Goal: Transaction & Acquisition: Obtain resource

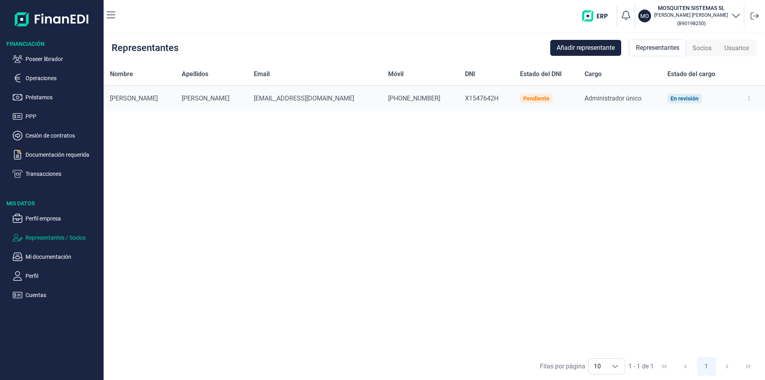
click at [381, 218] on div "Nombre Apellidos Email Móvil DNI Estado del DNI Cargo Estado del cargo [PERSON_…" at bounding box center [435, 207] width 662 height 289
click at [36, 295] on p "Cuentas" at bounding box center [63, 295] width 75 height 10
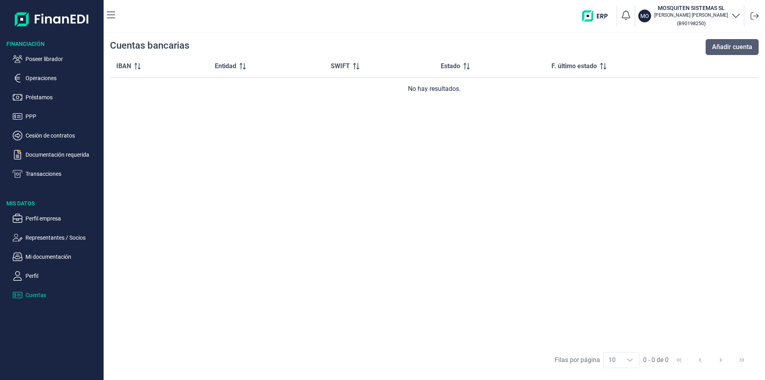
click at [721, 47] on span "Añadir cuenta" at bounding box center [732, 47] width 40 height 10
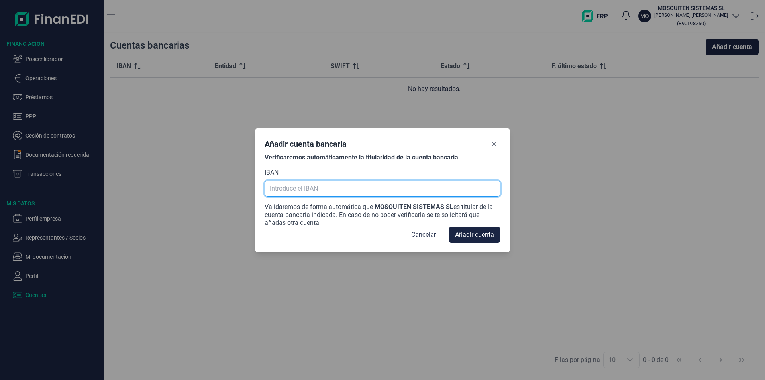
click at [302, 188] on input "text" at bounding box center [383, 189] width 236 height 16
paste input "[FINANCIAL_ID]"
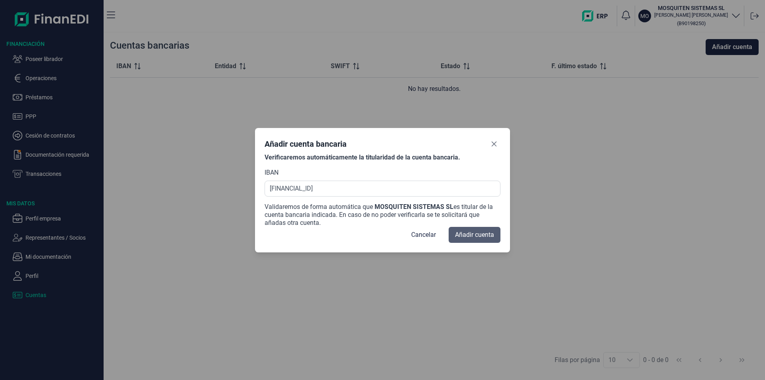
type input "[FINANCIAL_ID]"
click at [489, 236] on span "Añadir cuenta" at bounding box center [474, 235] width 39 height 10
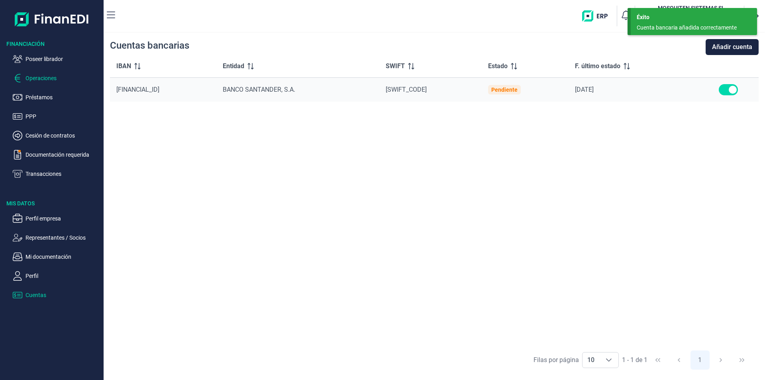
click at [38, 80] on p "Operaciones" at bounding box center [63, 78] width 75 height 10
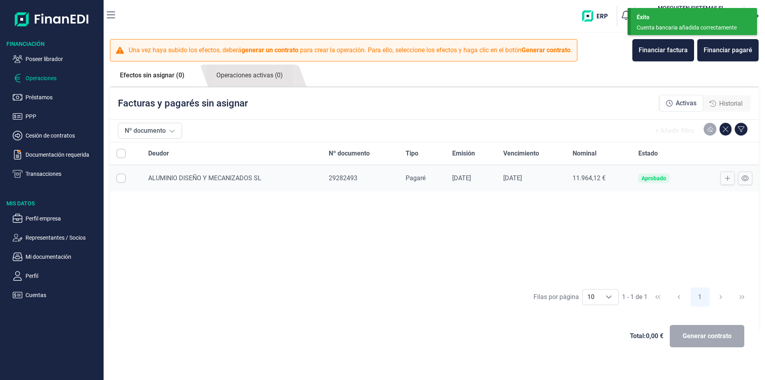
checkbox input "true"
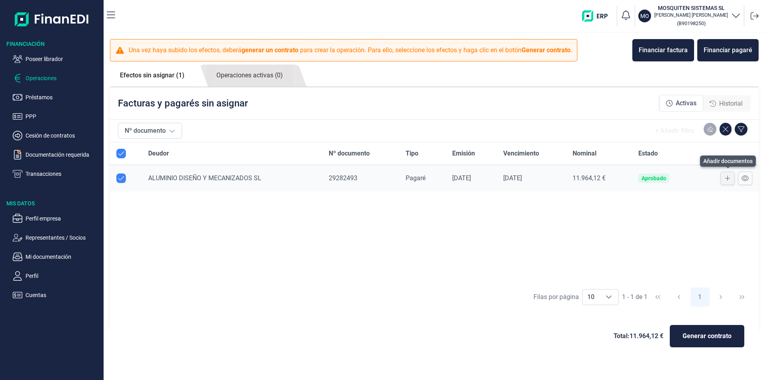
click at [729, 178] on icon at bounding box center [727, 178] width 5 height 5
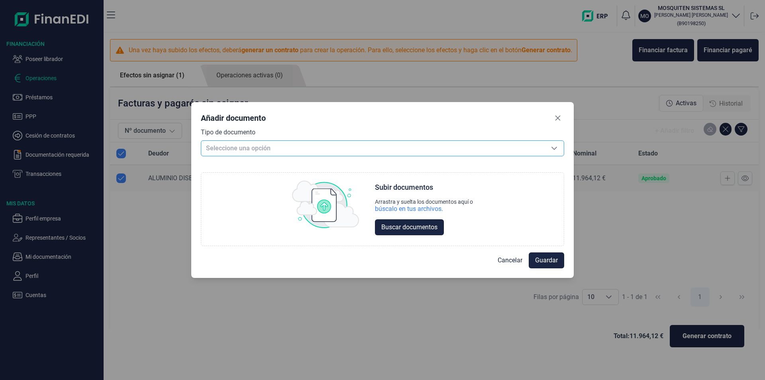
click at [276, 147] on span "Seleccione una opción" at bounding box center [373, 148] width 344 height 15
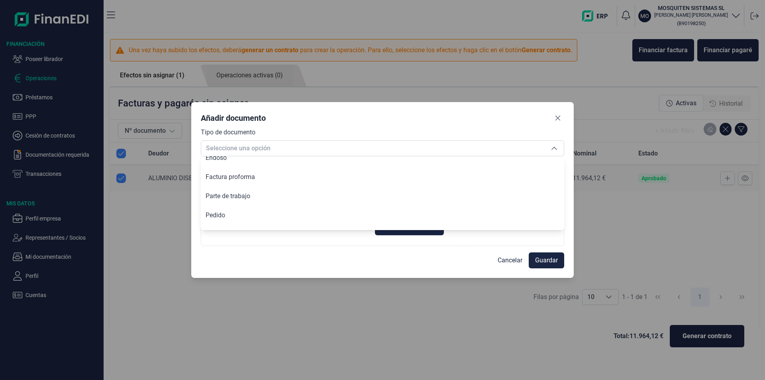
scroll to position [98, 0]
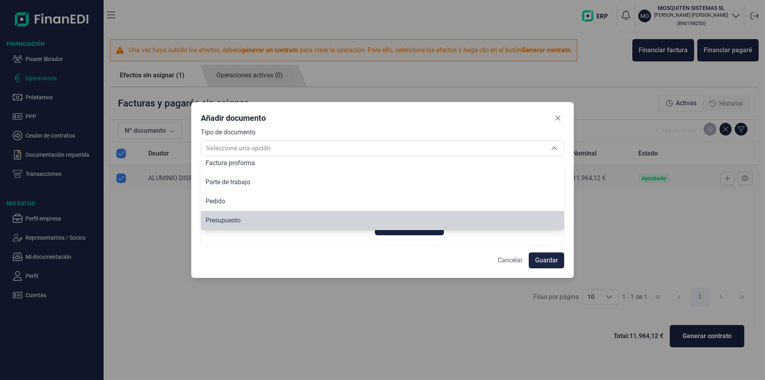
click at [508, 259] on span "Cancelar" at bounding box center [510, 260] width 25 height 10
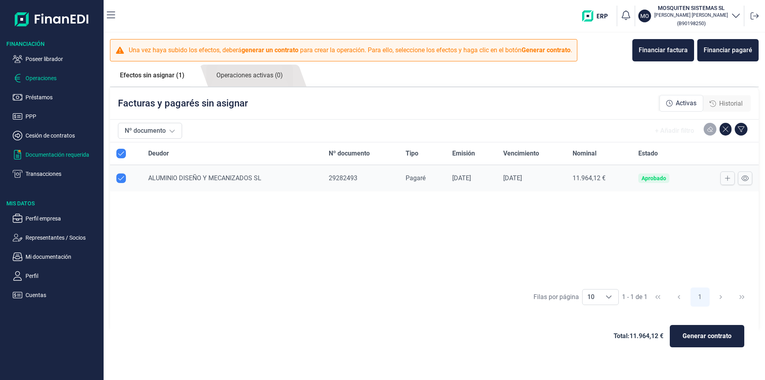
click at [65, 154] on p "Documentación requerida" at bounding box center [63, 155] width 75 height 10
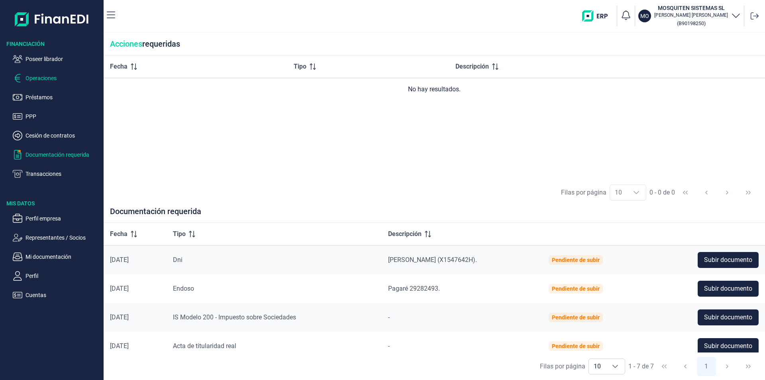
click at [51, 78] on p "Operaciones" at bounding box center [63, 78] width 75 height 10
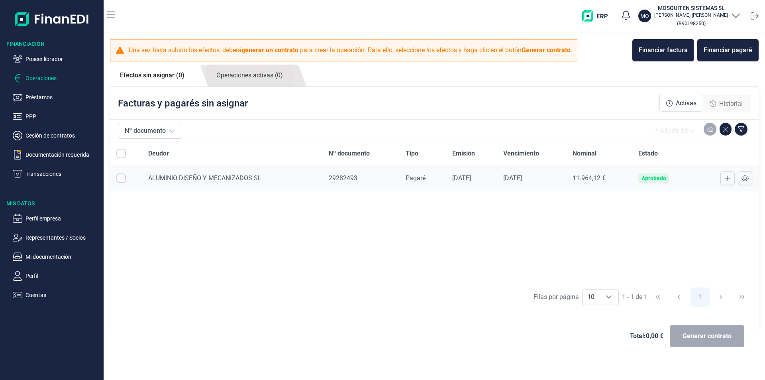
checkbox input "true"
click at [707, 180] on div at bounding box center [727, 178] width 51 height 14
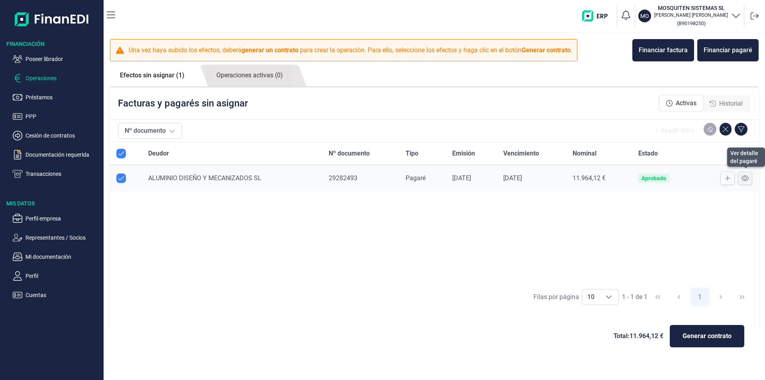
click at [743, 178] on icon at bounding box center [745, 178] width 7 height 6
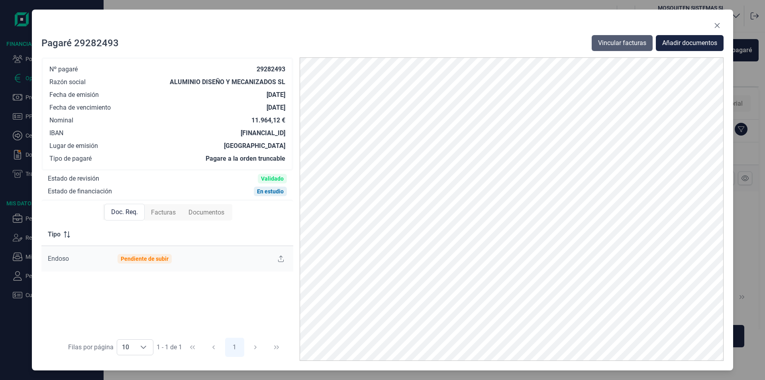
click at [607, 46] on span "Vincular facturas" at bounding box center [622, 43] width 48 height 10
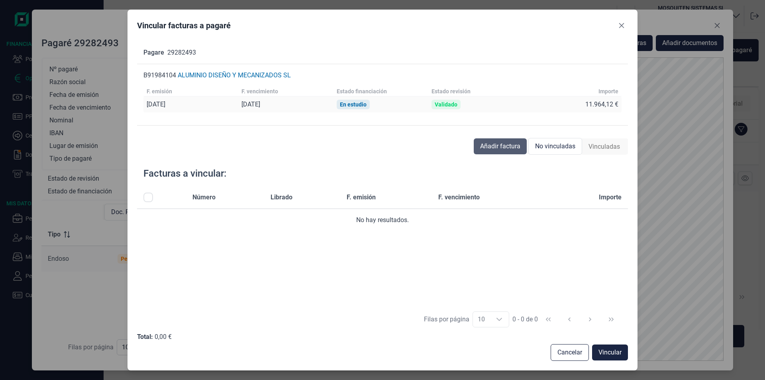
click at [501, 147] on span "Añadir factura" at bounding box center [500, 146] width 40 height 10
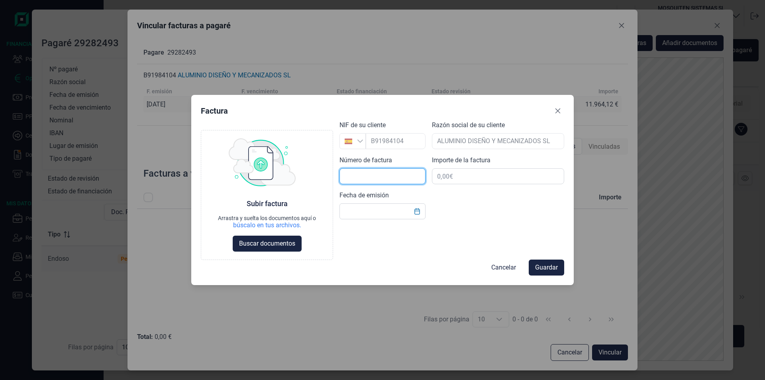
click at [349, 178] on input "text" at bounding box center [383, 176] width 86 height 16
type input "F25000932"
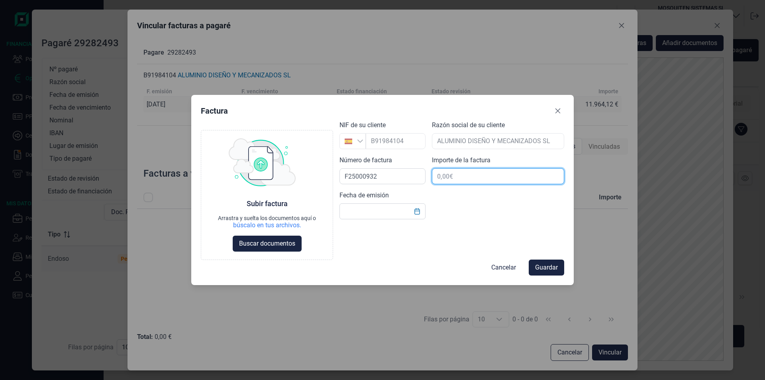
click at [450, 177] on input "text" at bounding box center [498, 176] width 132 height 16
type input "11.964,12 €"
click at [356, 212] on input "text" at bounding box center [383, 211] width 86 height 16
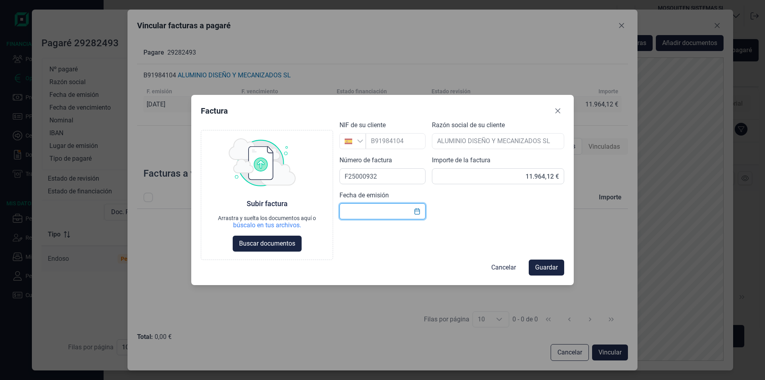
click at [348, 208] on input "text" at bounding box center [383, 211] width 86 height 16
type input "[DATE]"
click at [271, 246] on span "Buscar documentos" at bounding box center [267, 244] width 56 height 10
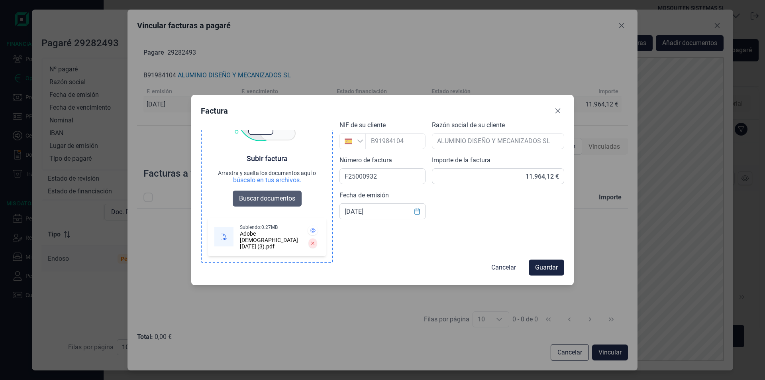
scroll to position [46, 0]
click at [310, 229] on icon at bounding box center [313, 230] width 6 height 4
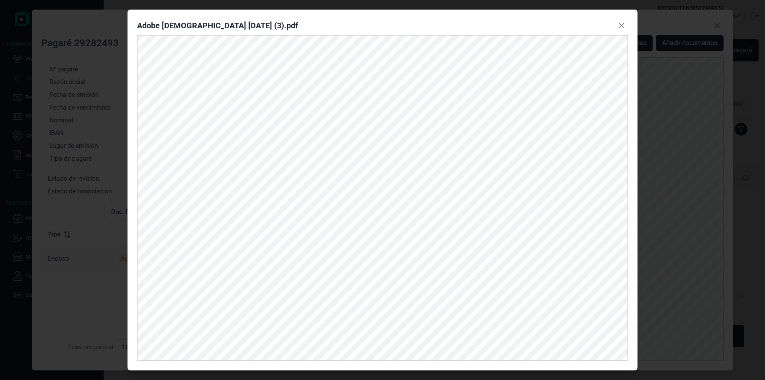
scroll to position [45, 0]
click at [622, 26] on icon "Close" at bounding box center [621, 25] width 5 height 5
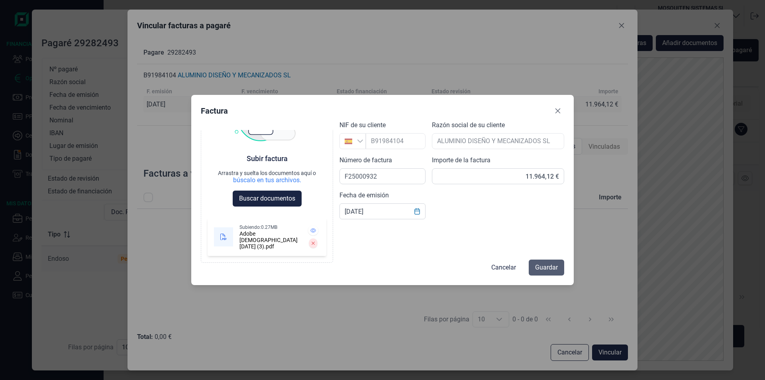
click at [538, 269] on span "Guardar" at bounding box center [546, 268] width 23 height 10
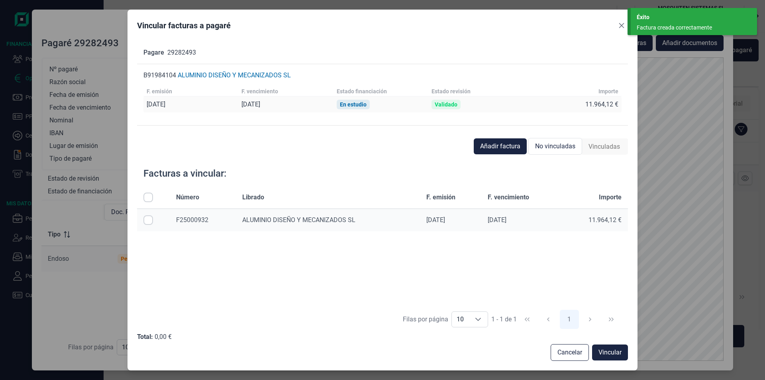
click at [151, 221] on input "Row Selected null" at bounding box center [148, 220] width 10 height 10
checkbox input "true"
click at [604, 351] on span "Vincular" at bounding box center [610, 353] width 23 height 10
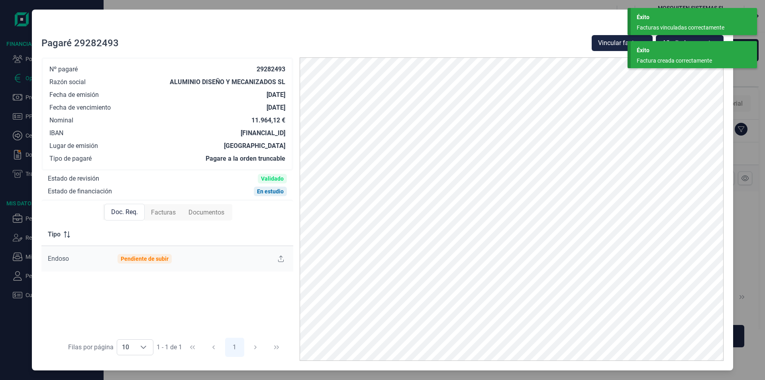
click at [538, 38] on div "Pagaré 29282493 Vincular facturas Añadir documentos" at bounding box center [382, 43] width 682 height 16
click at [667, 49] on div "Éxito" at bounding box center [694, 50] width 114 height 8
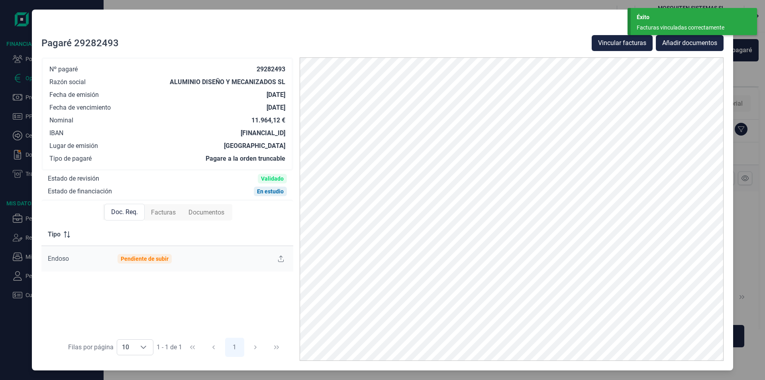
click at [672, 25] on div "Facturas vinculadas correctamente" at bounding box center [691, 28] width 108 height 8
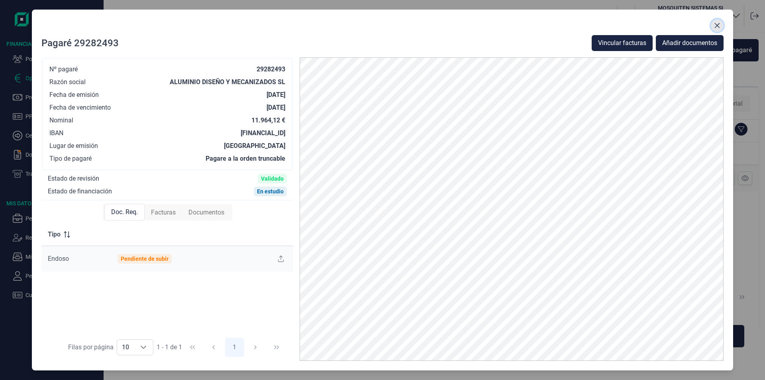
click at [717, 24] on icon "Close" at bounding box center [717, 25] width 6 height 6
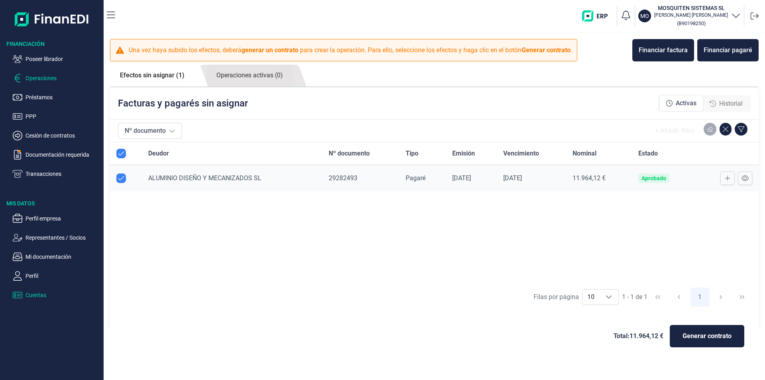
click at [40, 293] on p "Cuentas" at bounding box center [63, 295] width 75 height 10
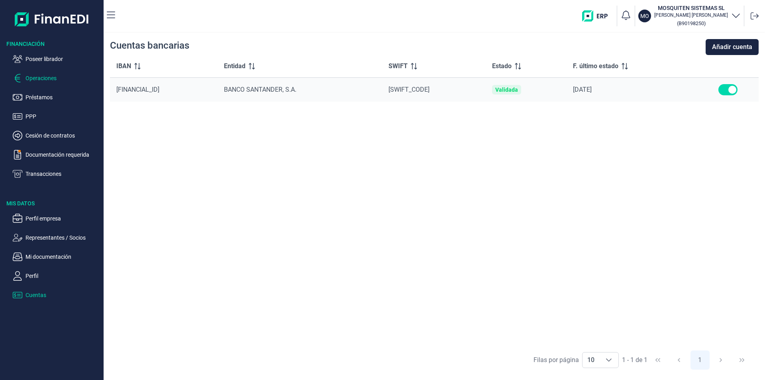
click at [44, 79] on p "Operaciones" at bounding box center [63, 78] width 75 height 10
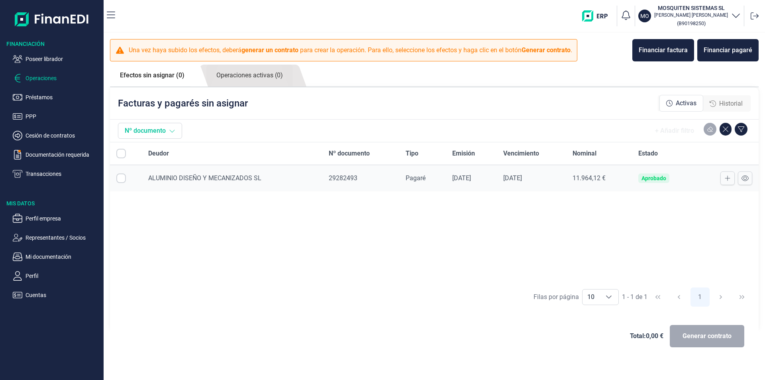
checkbox input "true"
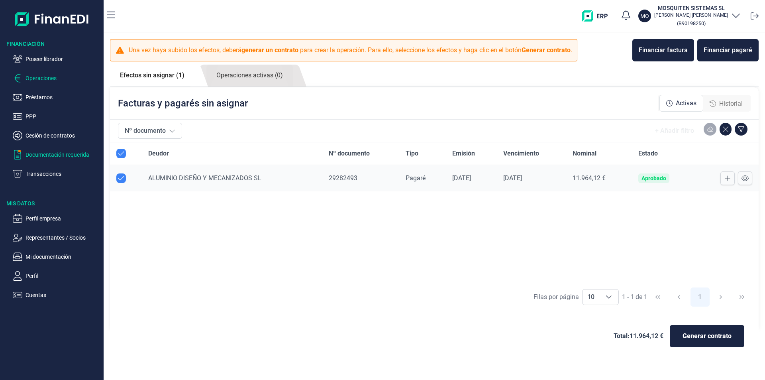
click at [64, 155] on p "Documentación requerida" at bounding box center [63, 155] width 75 height 10
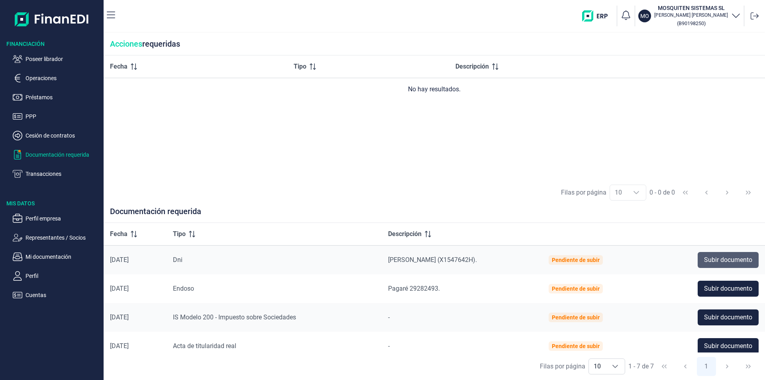
click at [729, 261] on span "Subir documento" at bounding box center [728, 260] width 48 height 10
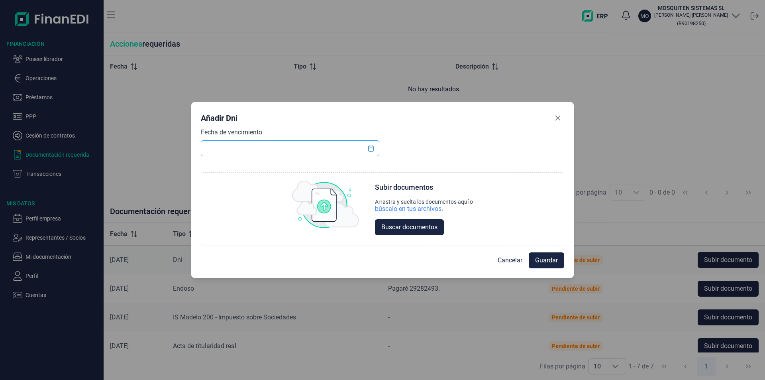
click at [216, 147] on input "text" at bounding box center [290, 148] width 179 height 16
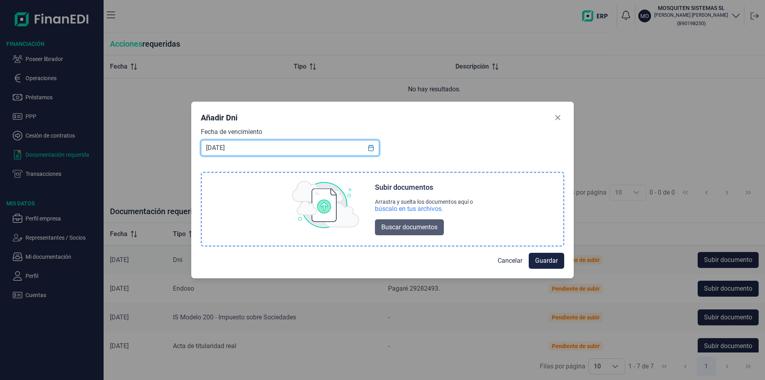
type input "[DATE]"
click at [401, 227] on span "Buscar documentos" at bounding box center [409, 227] width 56 height 10
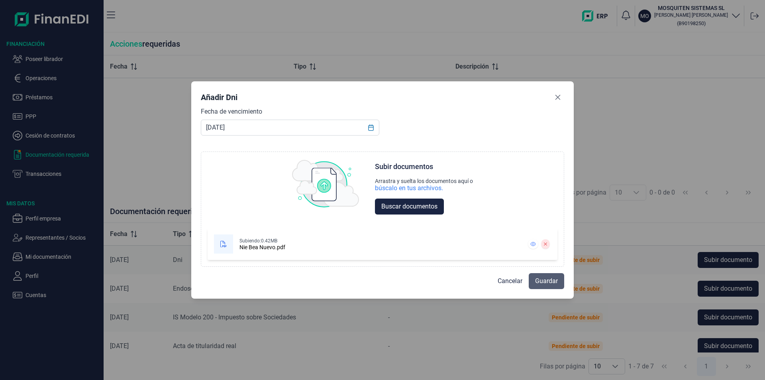
click at [543, 279] on span "Guardar" at bounding box center [546, 281] width 23 height 10
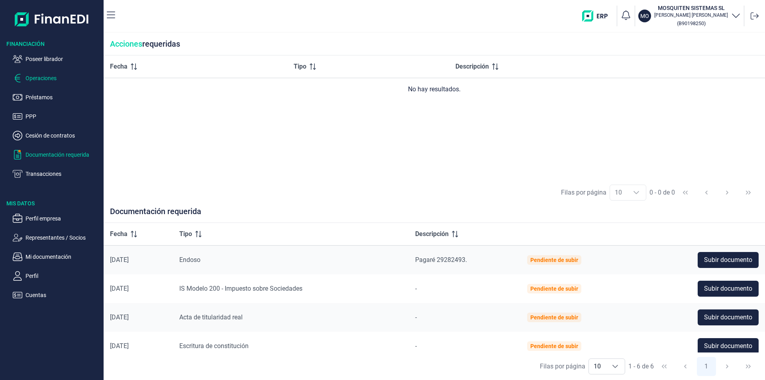
click at [45, 78] on p "Operaciones" at bounding box center [63, 78] width 75 height 10
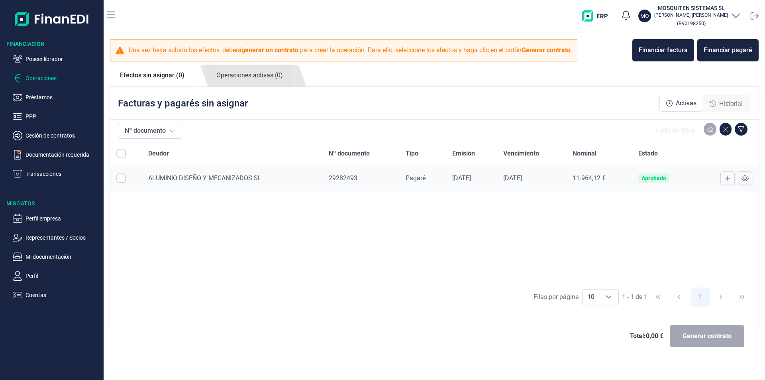
checkbox input "true"
click at [693, 338] on span "Generar contrato" at bounding box center [707, 336] width 49 height 10
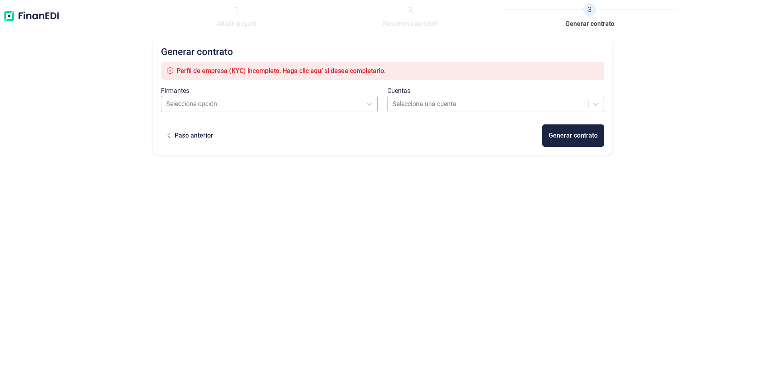
click at [257, 104] on div at bounding box center [262, 103] width 192 height 11
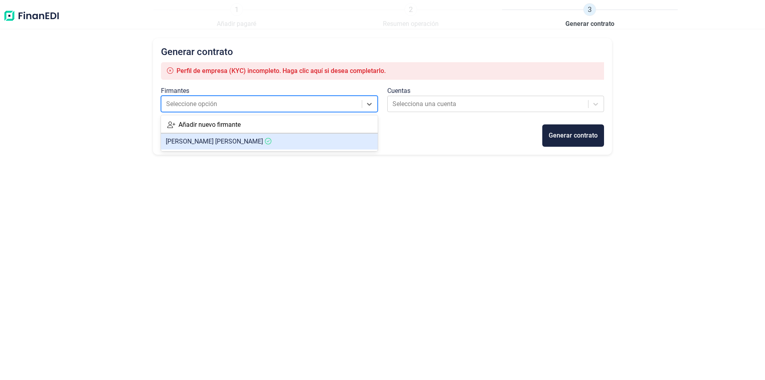
click at [230, 142] on span "[PERSON_NAME]" at bounding box center [214, 142] width 97 height 8
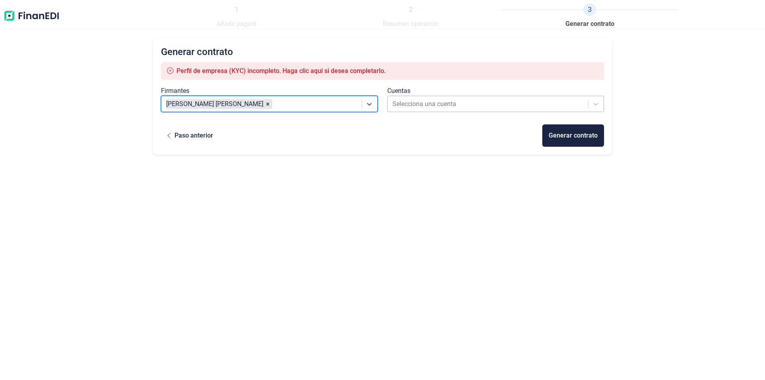
click at [428, 103] on div at bounding box center [489, 103] width 192 height 11
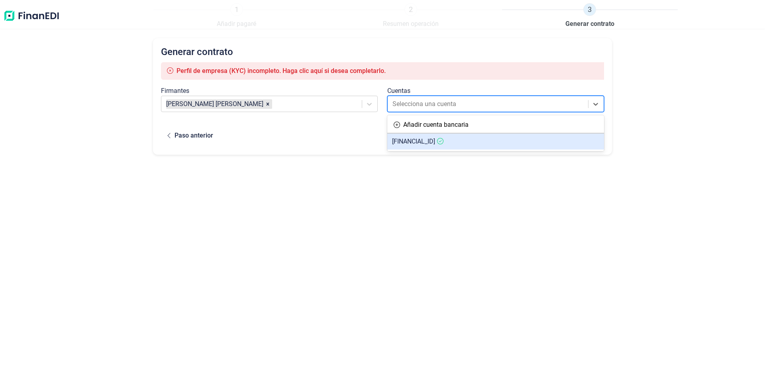
click at [425, 143] on span "[FINANCIAL_ID]" at bounding box center [413, 142] width 43 height 8
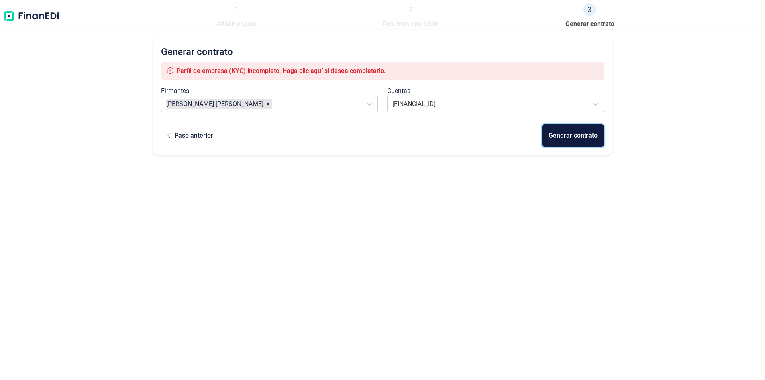
click at [557, 134] on div "Generar contrato" at bounding box center [573, 136] width 49 height 10
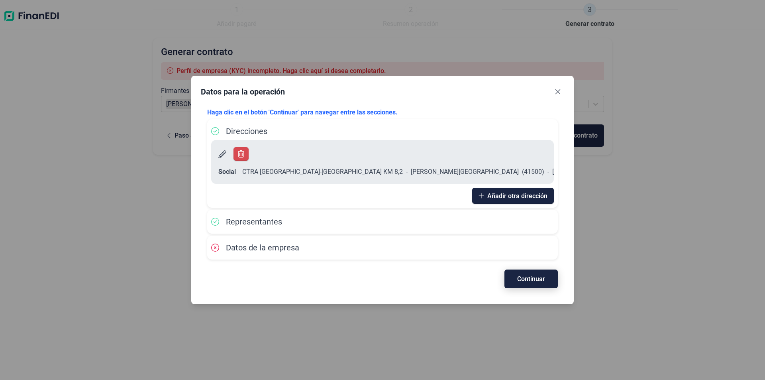
click at [533, 276] on span "Continuar" at bounding box center [531, 279] width 28 height 6
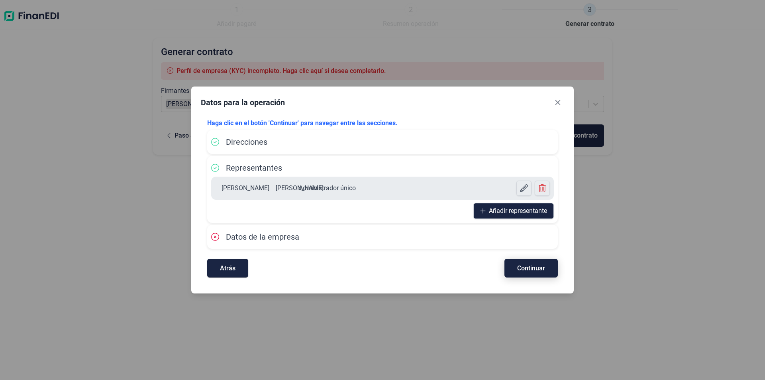
click at [533, 269] on span "Continuar" at bounding box center [531, 268] width 28 height 6
select select "ES"
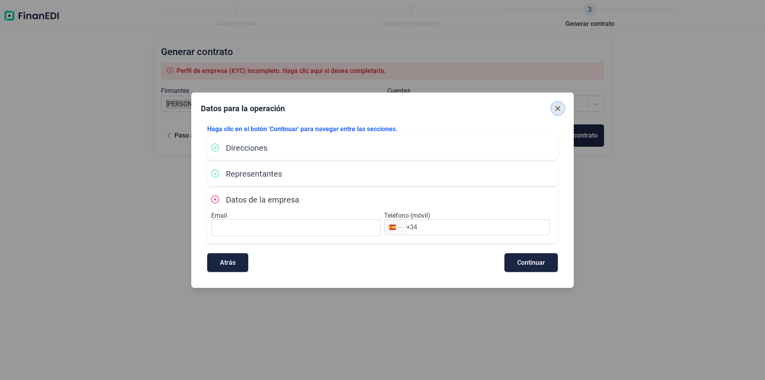
click at [557, 108] on icon "Close" at bounding box center [558, 108] width 6 height 6
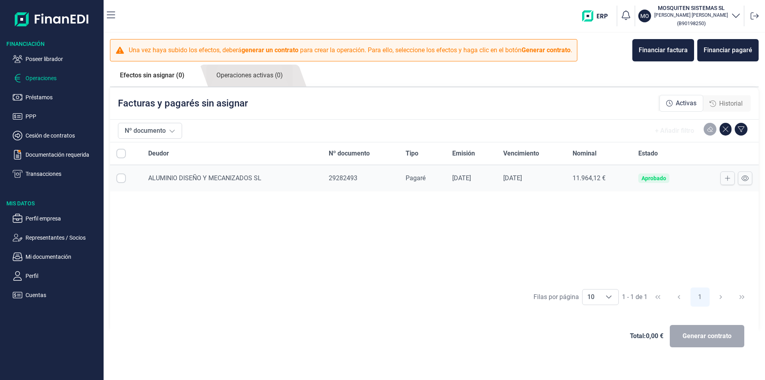
checkbox input "true"
click at [695, 336] on span "Generar contrato" at bounding box center [707, 336] width 49 height 10
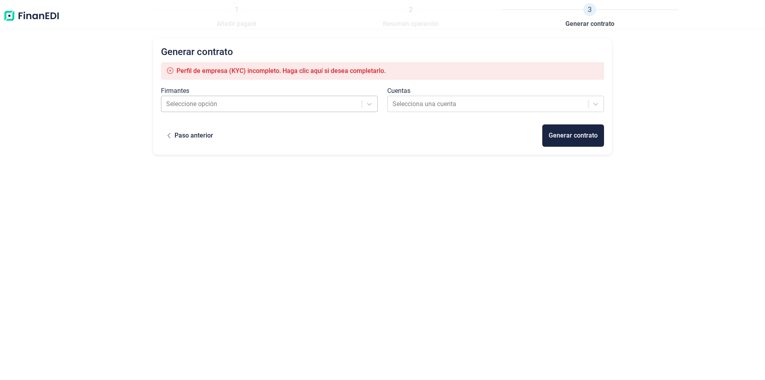
click at [261, 107] on div at bounding box center [262, 103] width 192 height 11
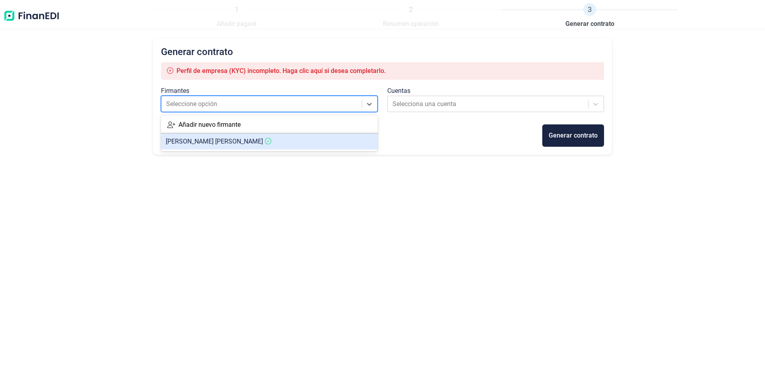
click at [225, 143] on span "[PERSON_NAME]" at bounding box center [214, 142] width 97 height 8
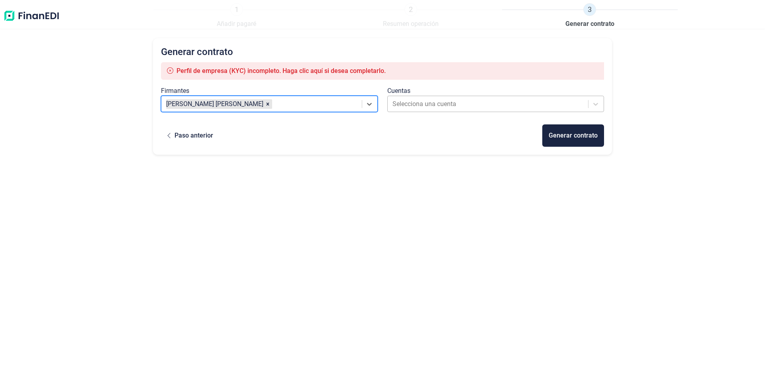
click at [415, 106] on div at bounding box center [489, 103] width 192 height 11
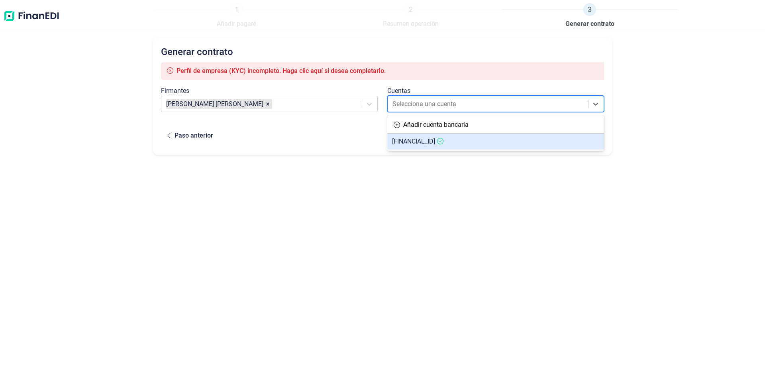
click at [413, 140] on span "[FINANCIAL_ID]" at bounding box center [413, 142] width 43 height 8
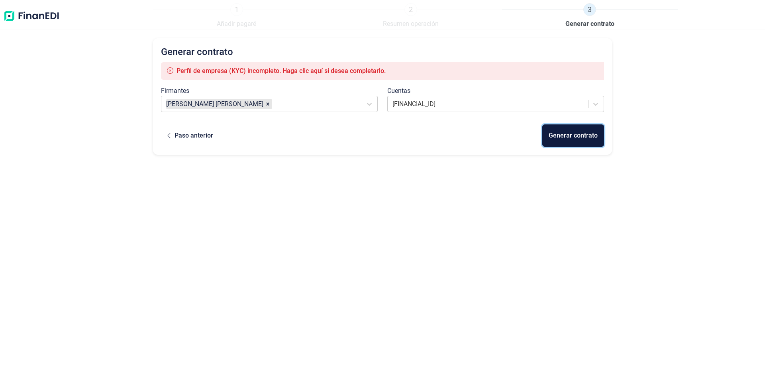
click at [564, 138] on div "Generar contrato" at bounding box center [573, 136] width 49 height 10
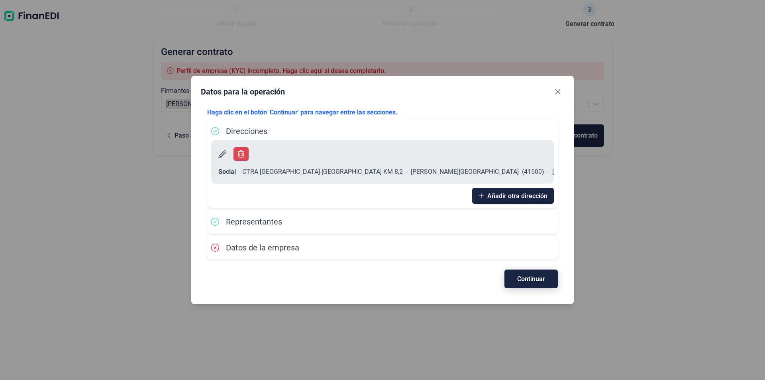
click at [519, 276] on span "Continuar" at bounding box center [531, 279] width 28 height 6
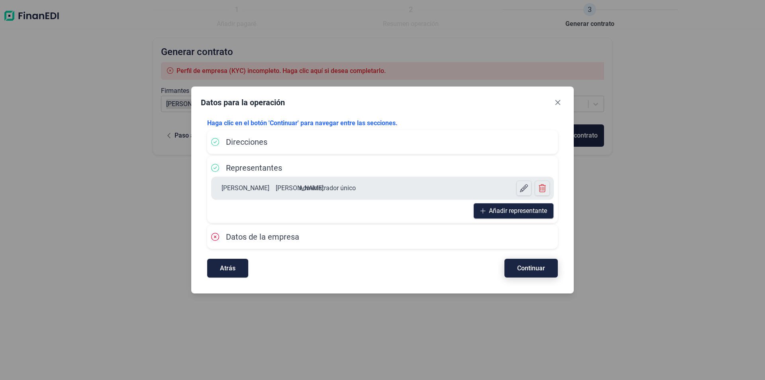
click at [519, 271] on span "Continuar" at bounding box center [531, 268] width 28 height 6
select select "ES"
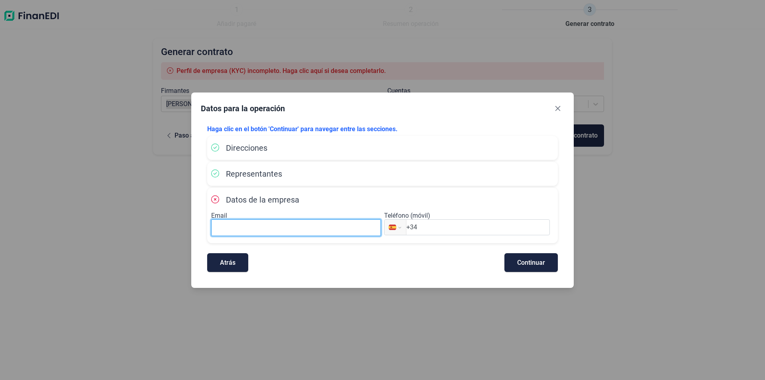
click at [220, 229] on input at bounding box center [296, 227] width 170 height 17
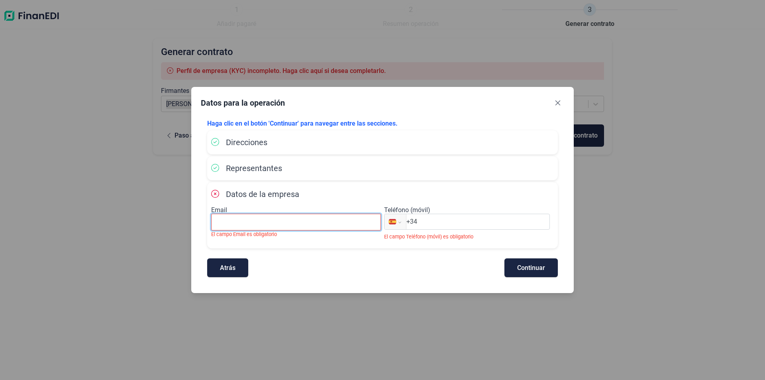
click at [232, 222] on input at bounding box center [296, 222] width 170 height 17
paste input "Gerencia <[EMAIL_ADDRESS][DOMAIN_NAME]>"
click at [245, 221] on input "Gerencia <[EMAIL_ADDRESS][DOMAIN_NAME]>" at bounding box center [296, 222] width 170 height 17
click at [295, 222] on input "[EMAIL_ADDRESS][DOMAIN_NAME]>" at bounding box center [296, 222] width 170 height 17
type input "[EMAIL_ADDRESS][DOMAIN_NAME]"
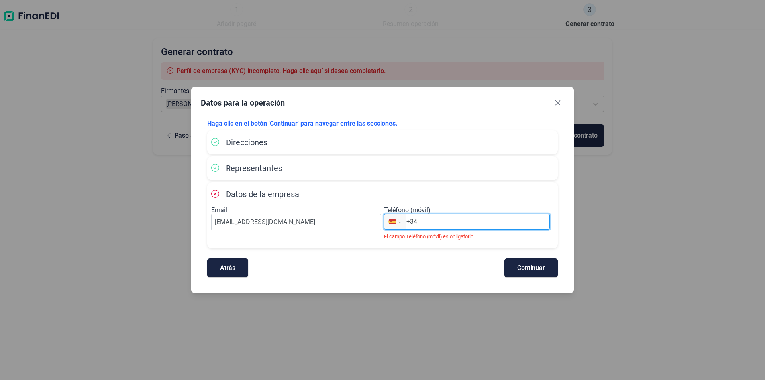
click at [421, 222] on input "+34" at bounding box center [478, 222] width 143 height 10
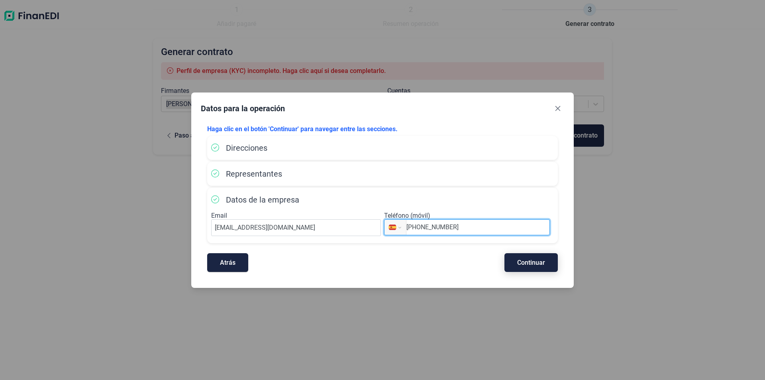
type input "[PHONE_NUMBER]"
click at [526, 260] on span "Continuar" at bounding box center [531, 262] width 28 height 6
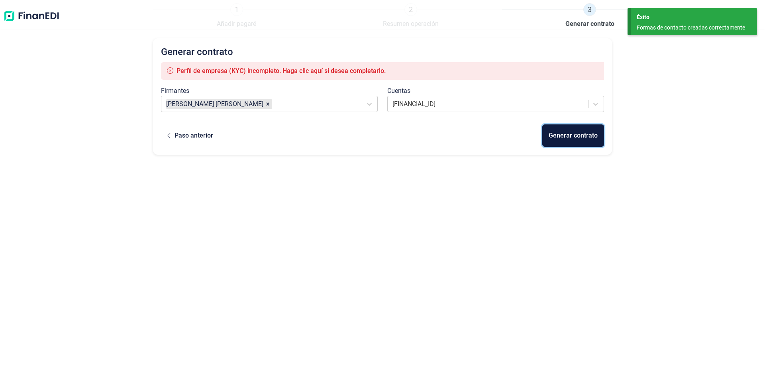
click at [570, 133] on div "Generar contrato" at bounding box center [573, 136] width 49 height 10
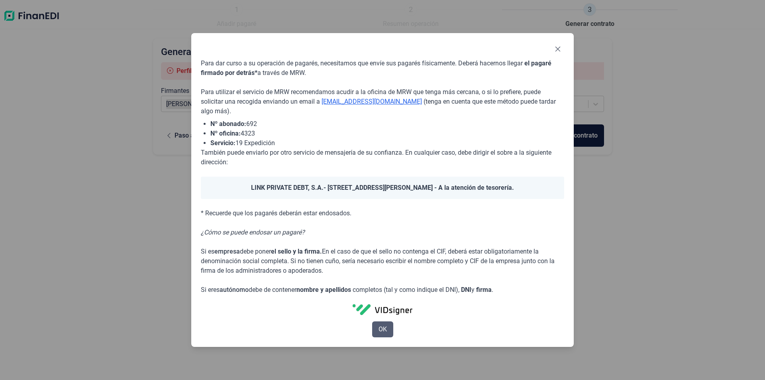
click at [386, 329] on span "OK" at bounding box center [383, 329] width 8 height 10
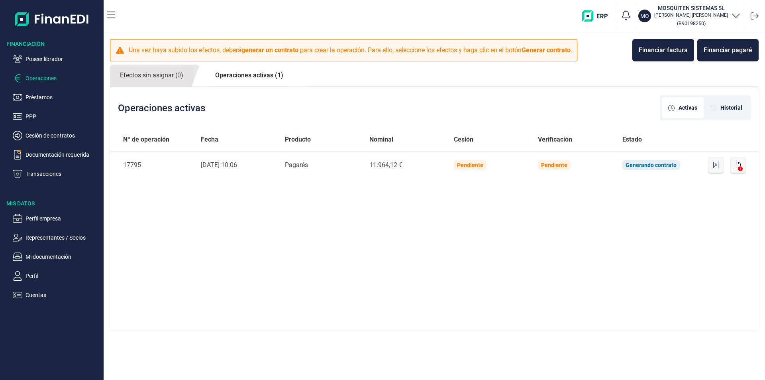
drag, startPoint x: 354, startPoint y: 244, endPoint x: 346, endPoint y: 245, distance: 7.7
click at [354, 244] on div "Nº de operación Fecha Producto Nominal Cesión Verificación Estado Nº de Operaci…" at bounding box center [434, 229] width 649 height 202
click at [35, 60] on p "Poseer librador" at bounding box center [63, 59] width 75 height 10
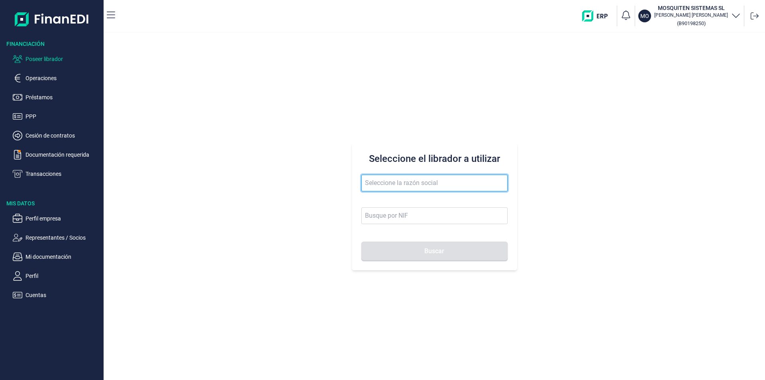
click at [394, 182] on input "text" at bounding box center [435, 183] width 146 height 17
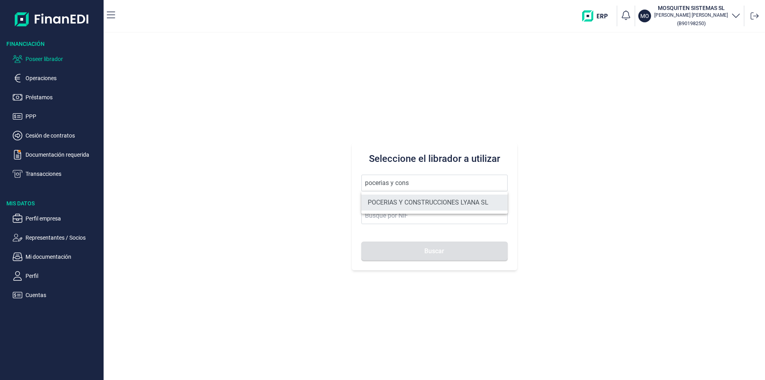
click at [402, 202] on li "POCERIAS Y CONSTRUCCIONES LYANA SL" at bounding box center [435, 203] width 146 height 16
type input "POCERIAS Y CONSTRUCCIONES LYANA SL"
type input "B86776226"
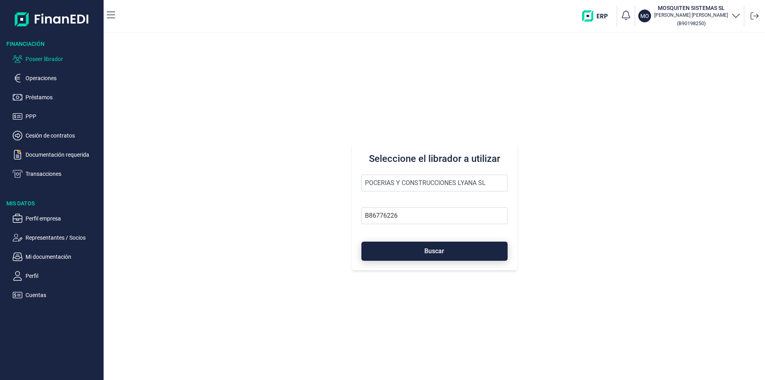
click at [424, 250] on span "Buscar" at bounding box center [434, 251] width 20 height 6
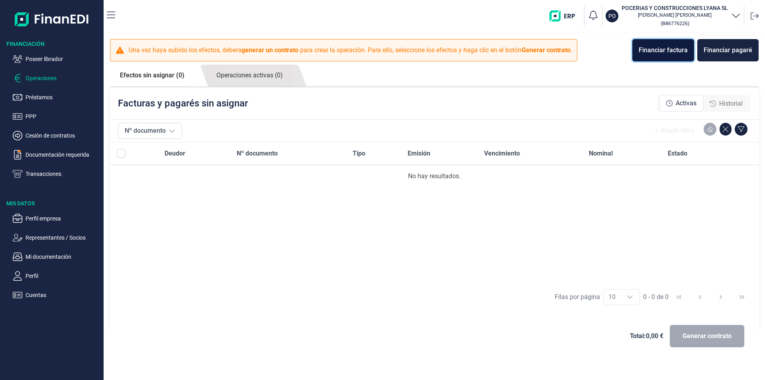
click at [678, 53] on div "Financiar factura" at bounding box center [663, 50] width 49 height 10
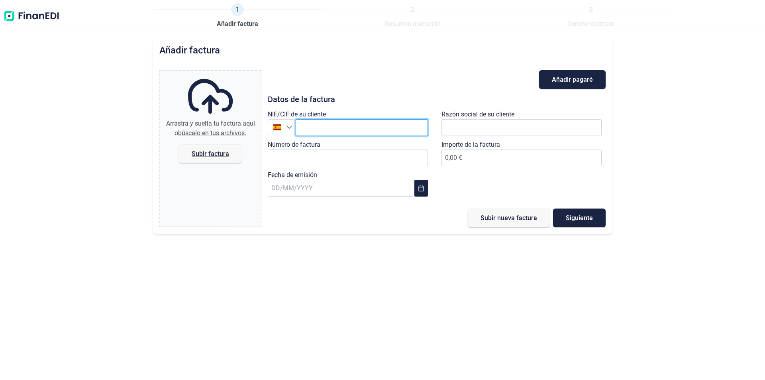
click at [299, 125] on input "text" at bounding box center [362, 127] width 132 height 17
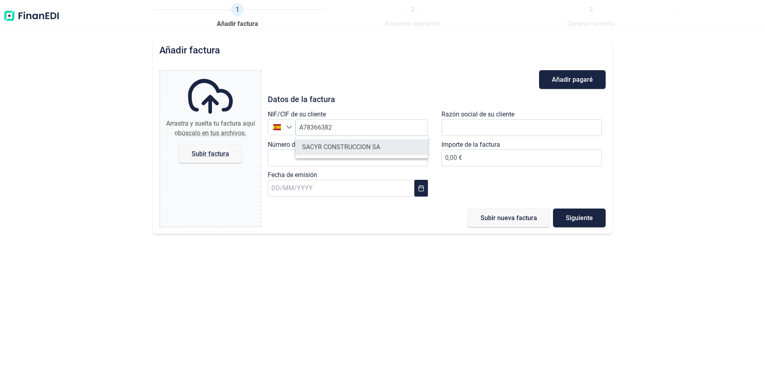
click at [332, 144] on li "SACYR CONSTRUCCION SA" at bounding box center [362, 147] width 132 height 16
type input "A78366382"
type input "SACYR CONSTRUCCION SA"
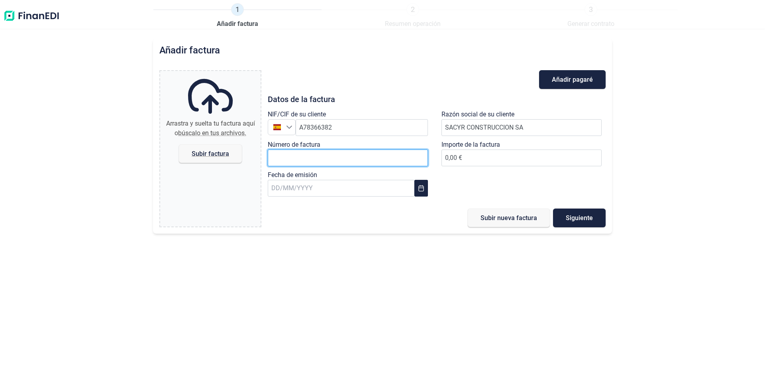
click at [302, 159] on input "Número de factura" at bounding box center [348, 157] width 160 height 17
type input "r"
type input "RETENCIONES FACTURAS 2023"
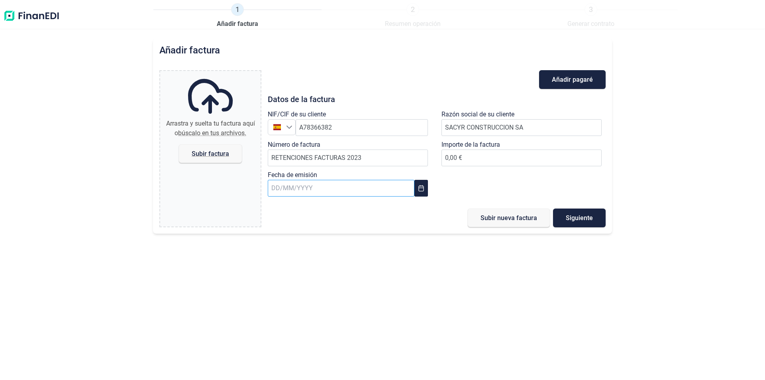
click at [281, 191] on input "text" at bounding box center [341, 188] width 147 height 17
click at [279, 189] on input "text" at bounding box center [341, 188] width 147 height 17
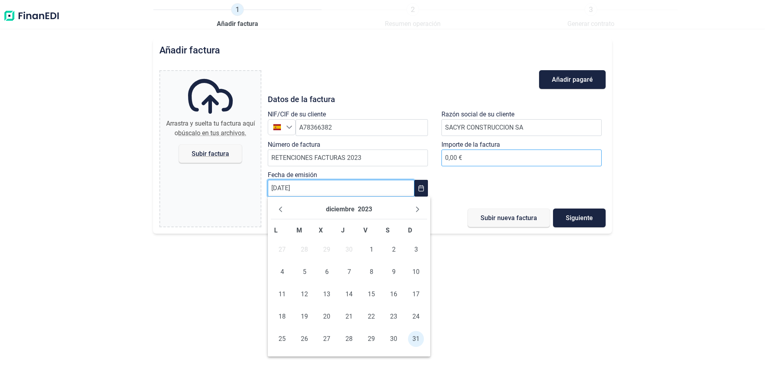
type input "[DATE]"
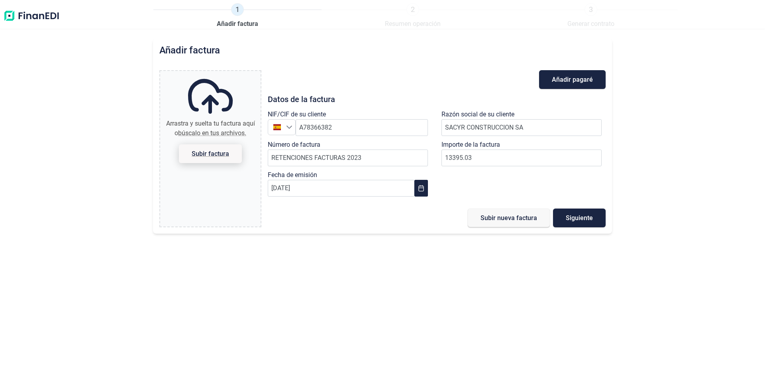
type input "13.395,03 €"
click at [221, 158] on span "Subir factura" at bounding box center [210, 153] width 63 height 19
click at [221, 73] on input "Arrastra y suelta tu factura aquí o búscalo en tus archivos. Subir factura" at bounding box center [210, 72] width 100 height 2
type input "C:\fakepath\250624 Carta retenciones.pdf"
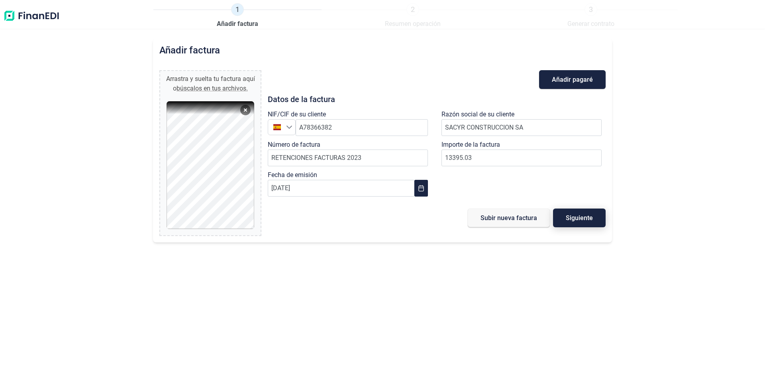
click at [583, 218] on span "Siguiente" at bounding box center [579, 218] width 27 height 6
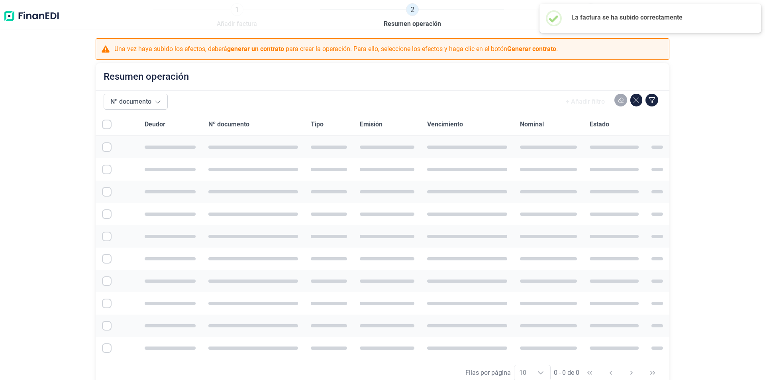
checkbox input "true"
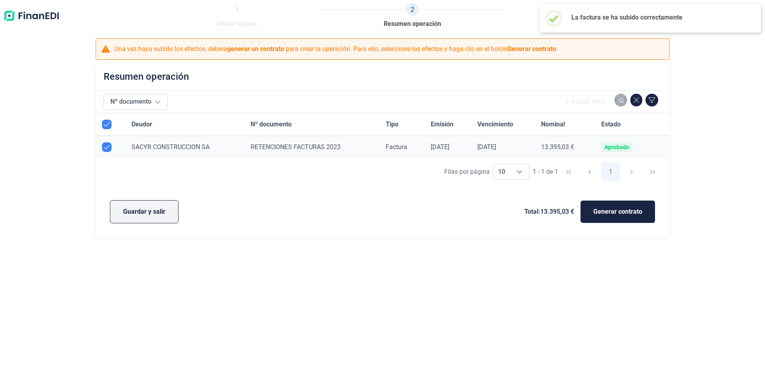
click at [157, 214] on span "Guardar y salir" at bounding box center [144, 212] width 42 height 10
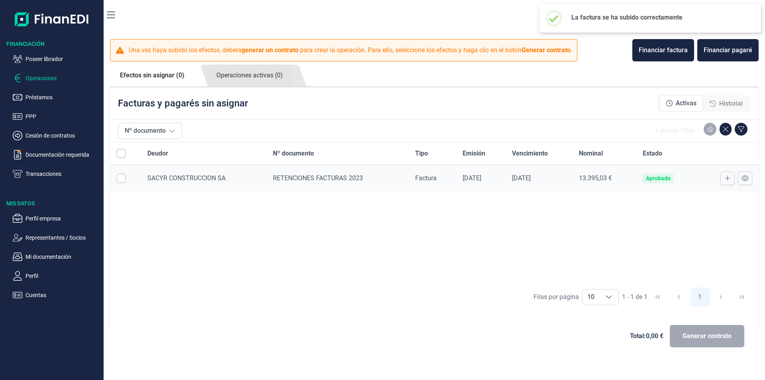
checkbox input "true"
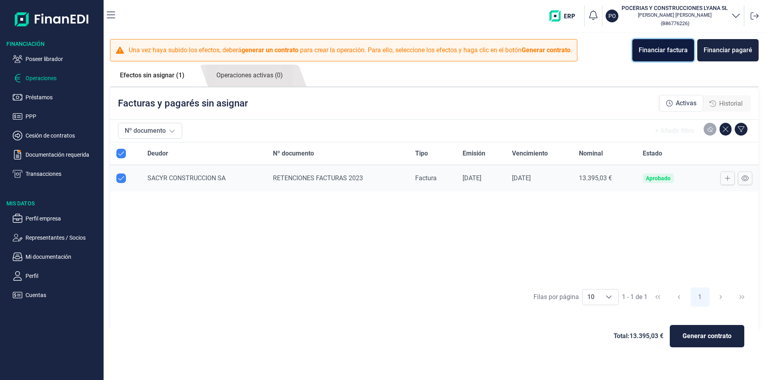
click at [677, 53] on div "Financiar factura" at bounding box center [663, 50] width 49 height 10
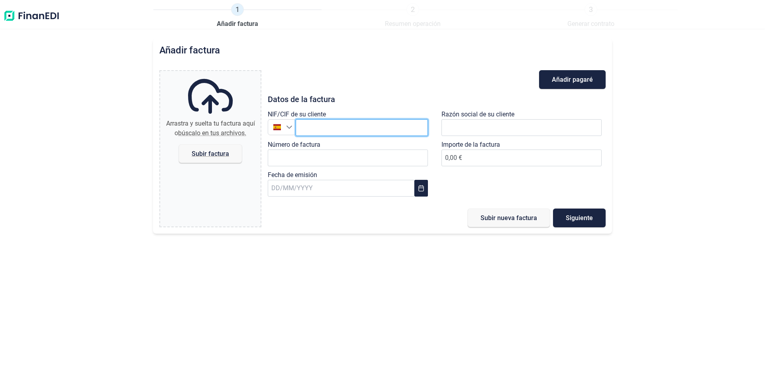
click at [327, 129] on input "text" at bounding box center [362, 127] width 132 height 17
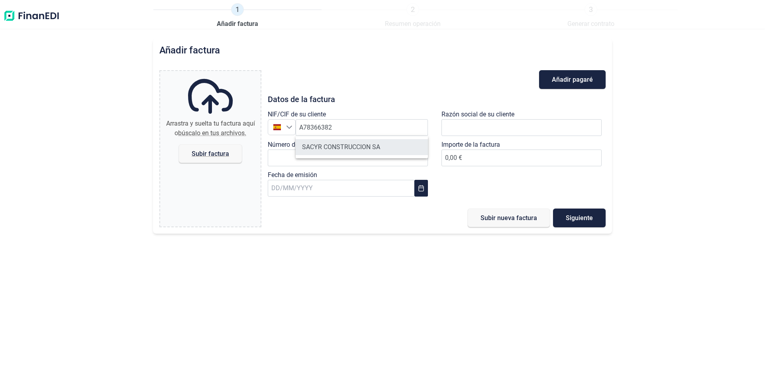
click at [338, 145] on li "SACYR CONSTRUCCION SA" at bounding box center [362, 147] width 132 height 16
type input "A78366382"
type input "SACYR CONSTRUCCION SA"
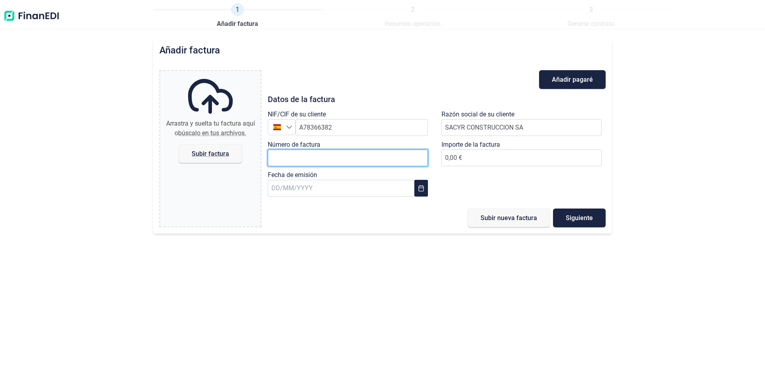
click at [296, 162] on input "Número de factura" at bounding box center [348, 157] width 160 height 17
click at [278, 159] on input "Número de factura" at bounding box center [348, 157] width 160 height 17
type input "RETENCIONES FACTURAS 2024"
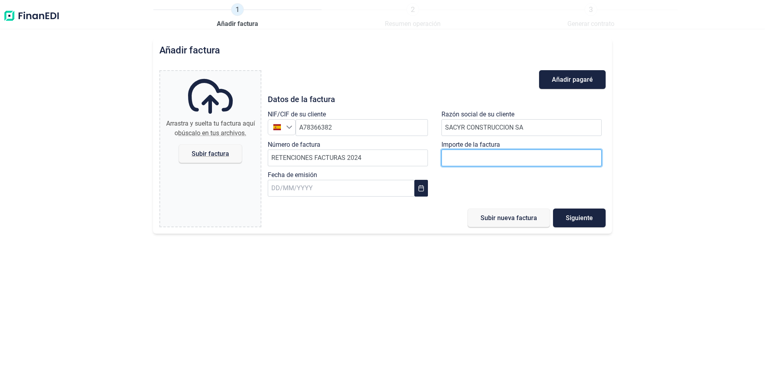
drag, startPoint x: 473, startPoint y: 159, endPoint x: 445, endPoint y: 156, distance: 28.0
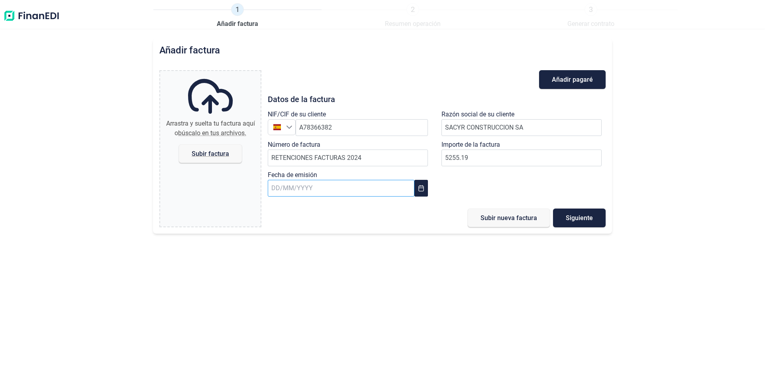
type input "5.255,19 €"
click at [280, 187] on input "text" at bounding box center [341, 188] width 147 height 17
click at [293, 189] on input "text" at bounding box center [341, 188] width 147 height 17
type input "[DATE]"
click at [453, 180] on div "NIF/CIF de su cliente España A78366382 Razón social de su cliente SACYR CONSTRU…" at bounding box center [437, 155] width 348 height 91
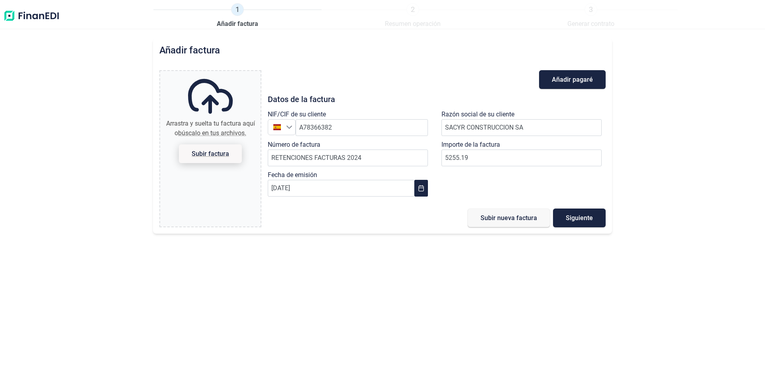
click at [212, 151] on span "Subir factura" at bounding box center [210, 154] width 37 height 6
click at [212, 73] on input "Arrastra y suelta tu factura aquí o búscalo en tus archivos. Subir factura" at bounding box center [210, 72] width 100 height 2
type input "C:\fakepath\250711 Carta retenciones.pdf"
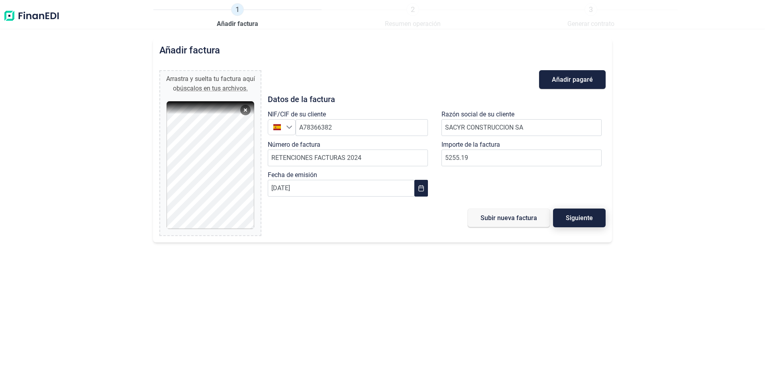
click at [575, 219] on span "Siguiente" at bounding box center [579, 218] width 27 height 6
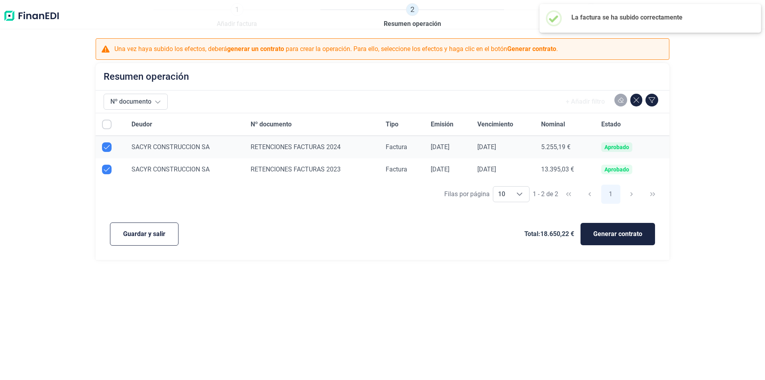
checkbox input "true"
click at [605, 234] on span "Generar contrato" at bounding box center [617, 234] width 49 height 10
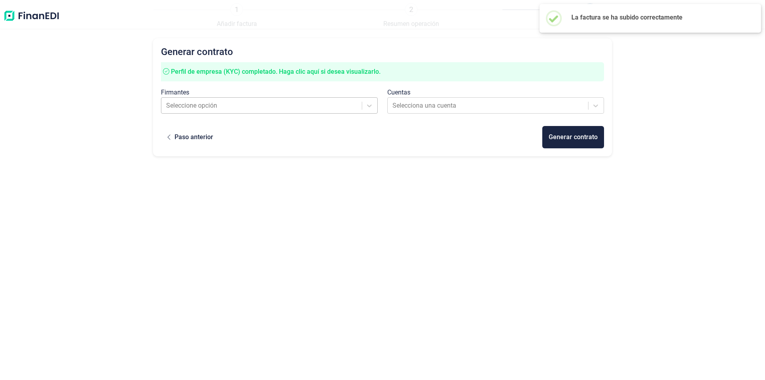
click at [239, 107] on div at bounding box center [262, 105] width 192 height 11
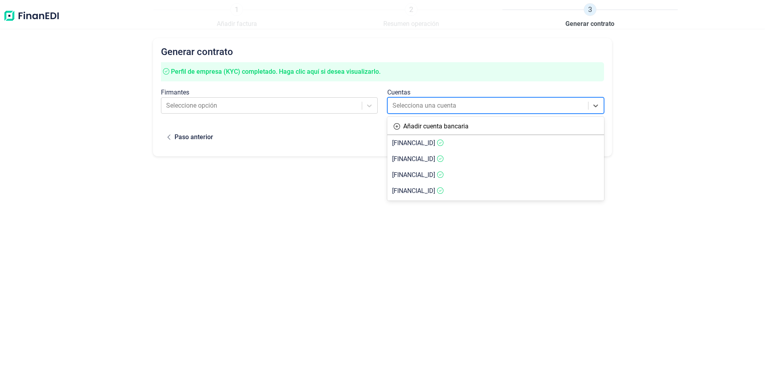
click at [411, 105] on div at bounding box center [489, 105] width 192 height 11
click at [314, 105] on div at bounding box center [262, 105] width 192 height 11
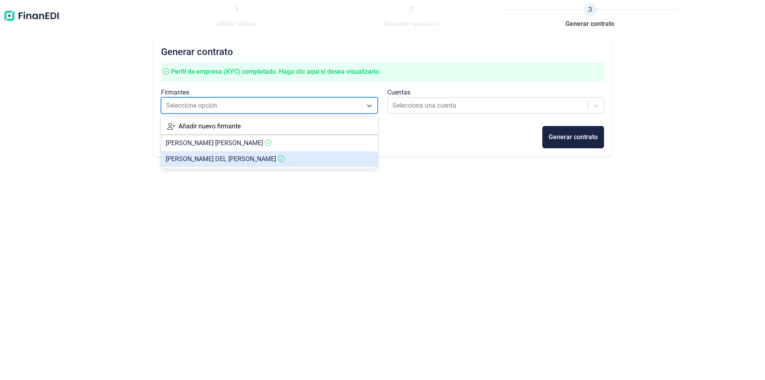
click at [460, 236] on div "Generar contrato Perfil de empresa (KYC) completado. Haga clic aquí si desea vi…" at bounding box center [382, 193] width 459 height 311
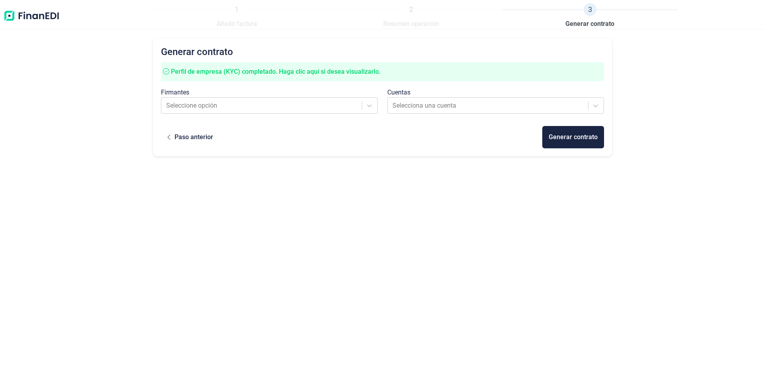
click at [36, 15] on img at bounding box center [31, 16] width 57 height 26
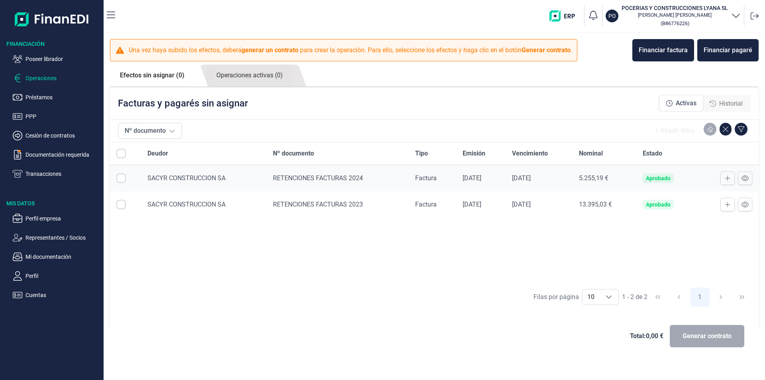
checkbox input "true"
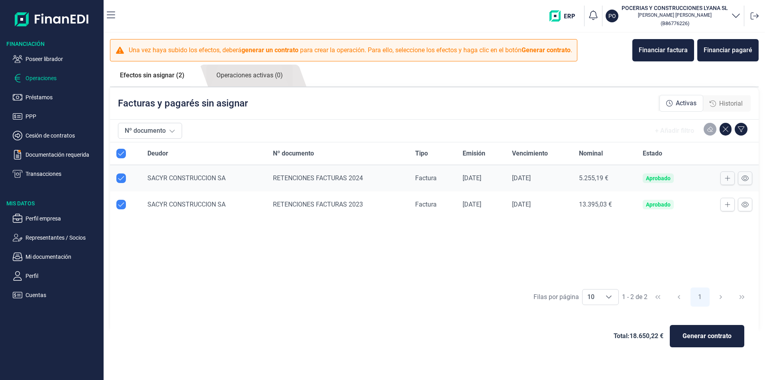
click at [352, 257] on div "Deudor Nº documento Tipo Emisión Vencimiento Nominal Estado SACYR CONSTRUCCION …" at bounding box center [434, 212] width 649 height 141
click at [696, 341] on button "Generar contrato" at bounding box center [707, 336] width 75 height 22
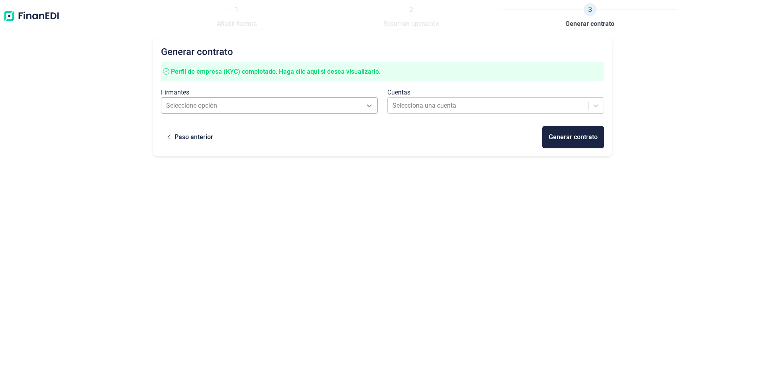
click at [367, 106] on icon at bounding box center [370, 106] width 8 height 8
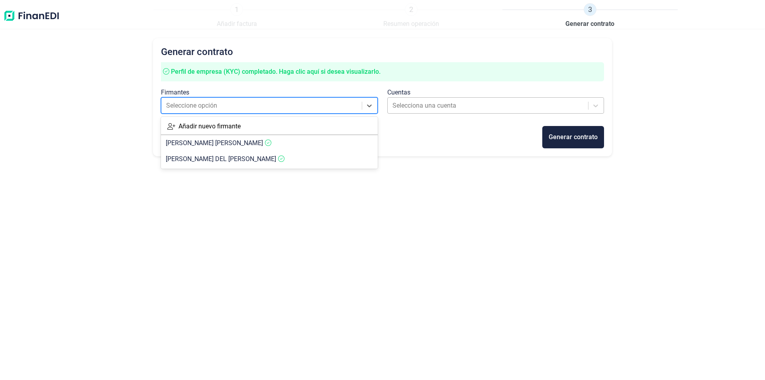
click at [485, 108] on div at bounding box center [489, 105] width 192 height 11
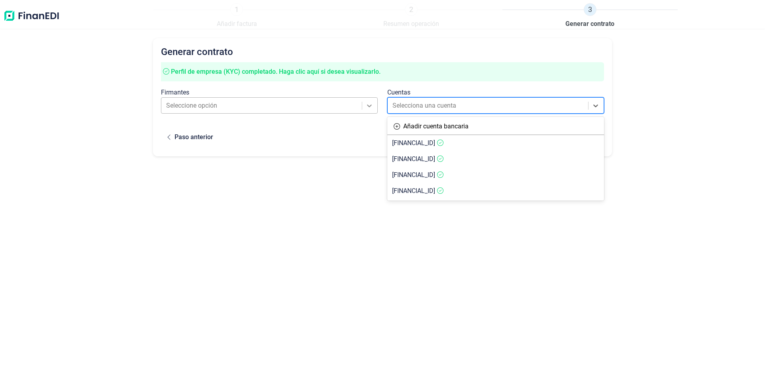
click at [368, 108] on icon at bounding box center [370, 106] width 8 height 8
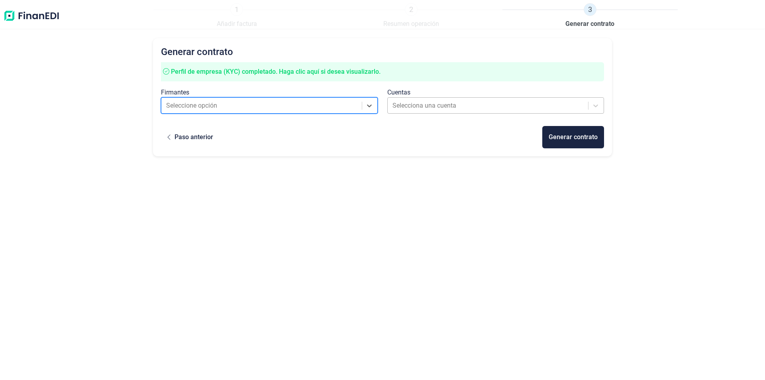
click at [445, 105] on div at bounding box center [489, 105] width 192 height 11
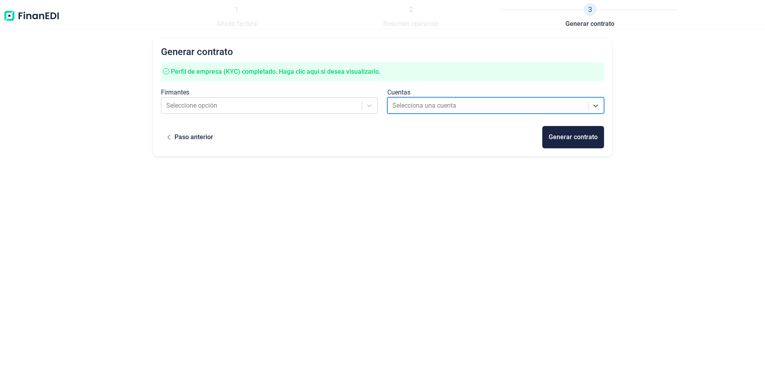
click at [470, 108] on div at bounding box center [489, 105] width 192 height 11
click at [35, 17] on img at bounding box center [31, 16] width 57 height 26
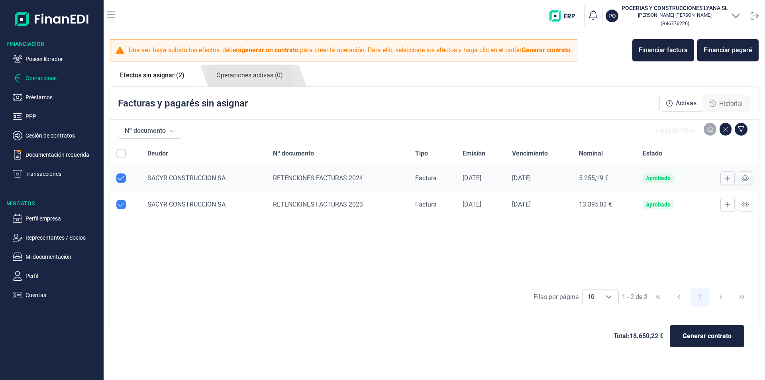
checkbox input "true"
